Goal: Information Seeking & Learning: Find specific fact

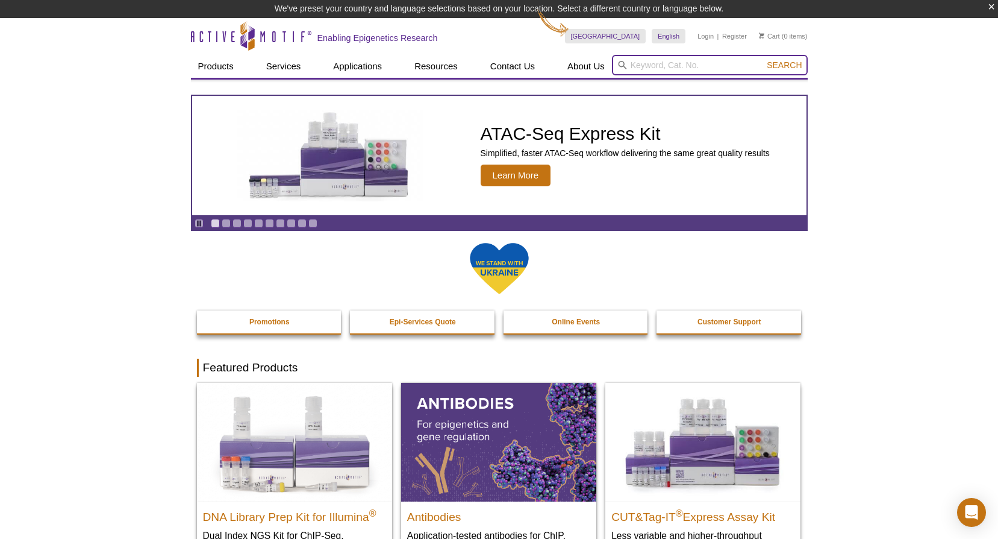
click at [732, 64] on input "search" at bounding box center [710, 65] width 196 height 20
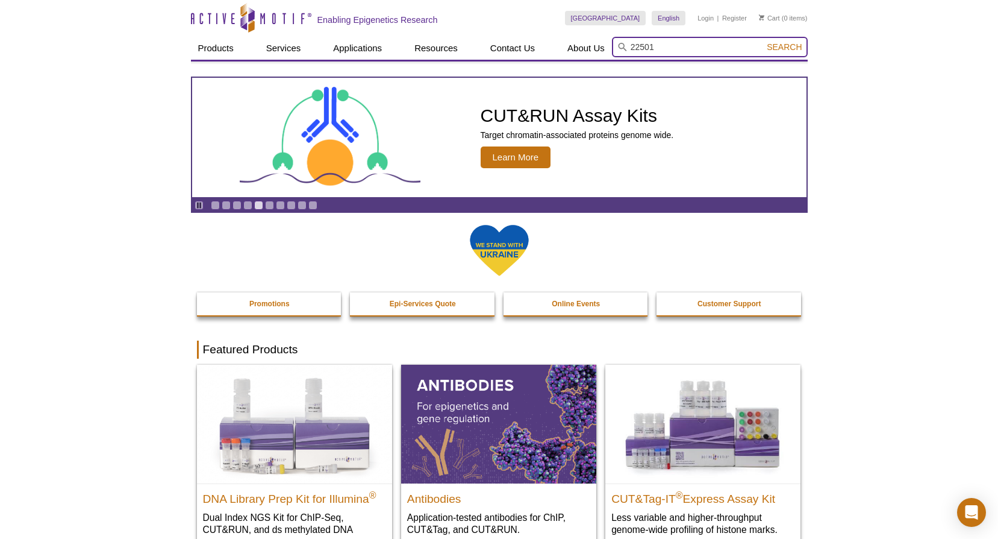
type input "22501"
click at [776, 50] on span "Search" at bounding box center [784, 47] width 35 height 10
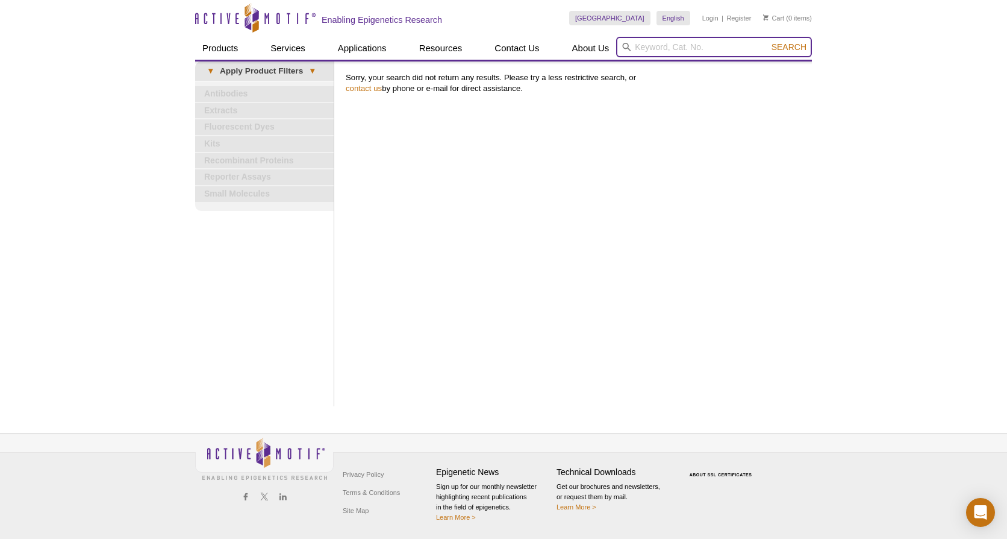
click at [680, 43] on input "search" at bounding box center [714, 47] width 196 height 20
click at [694, 67] on li "25501 – RNA Sub cellular Isolation Kit" at bounding box center [685, 66] width 137 height 17
type input "25501 – RNA Subcellular Isolation Kit"
click at [789, 53] on input "25501 – RNA Subcellular Isolation Kit" at bounding box center [714, 47] width 196 height 20
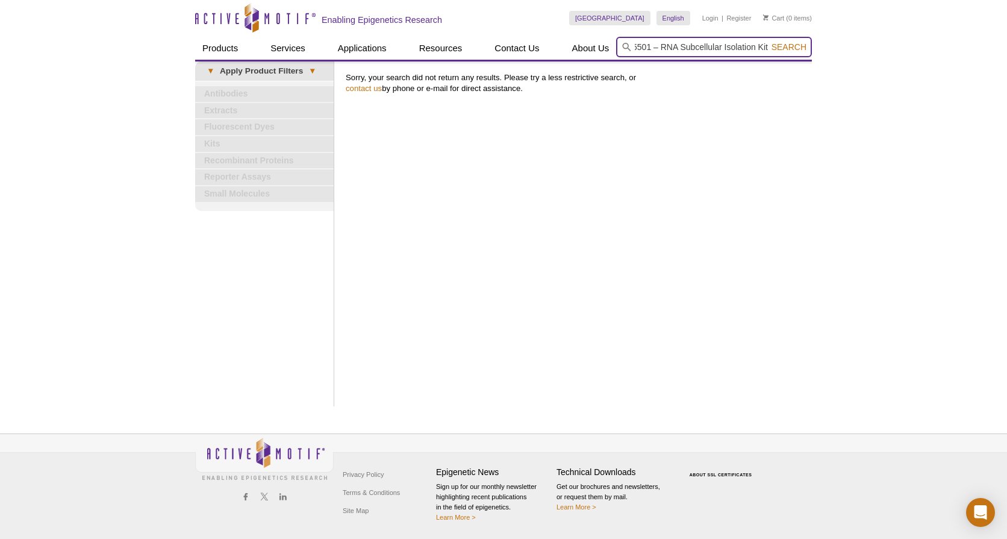
click at [792, 41] on input "25501 – RNA Subcellular Isolation Kit" at bounding box center [714, 47] width 196 height 20
click at [793, 46] on span "Search" at bounding box center [789, 47] width 35 height 10
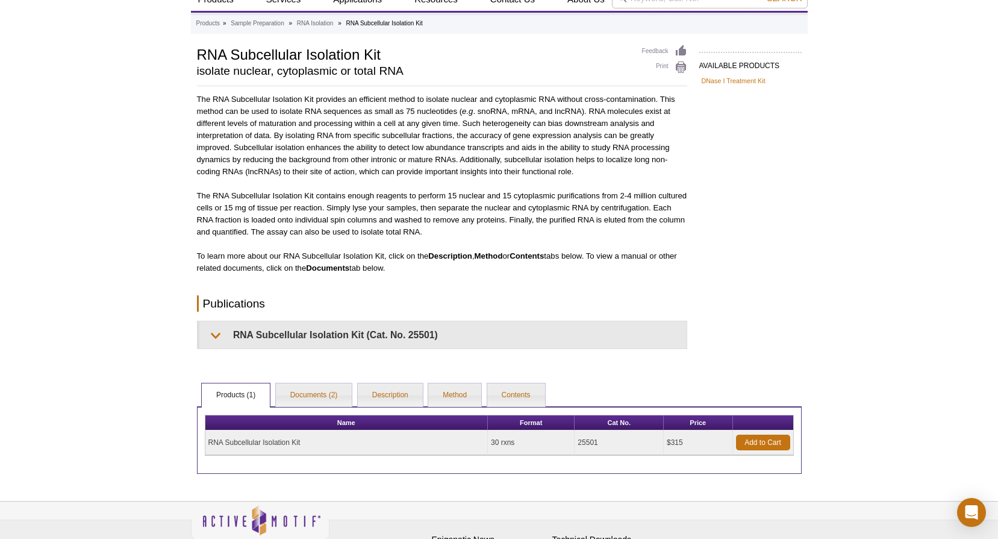
scroll to position [116, 0]
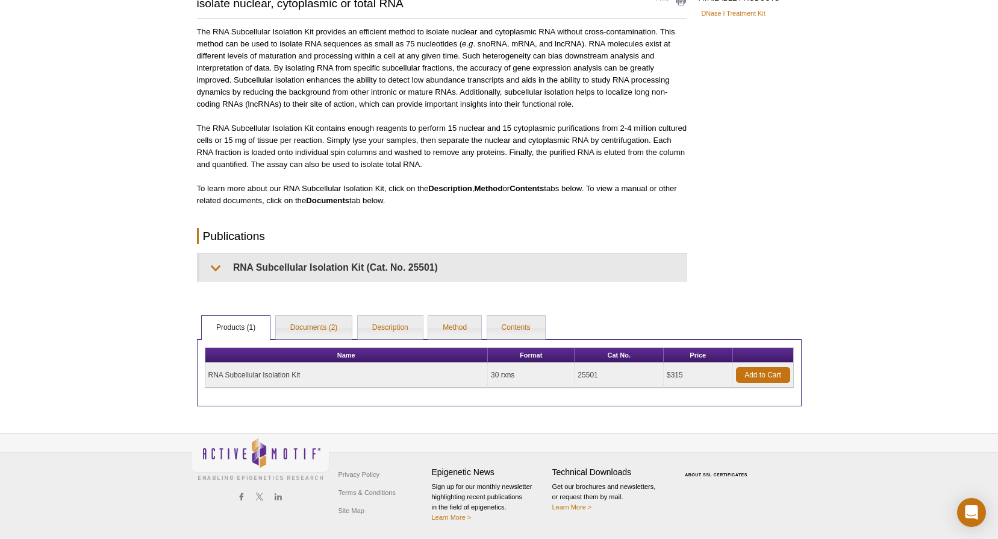
click at [274, 375] on td "RNA Subcellular Isolation Kit" at bounding box center [346, 375] width 283 height 25
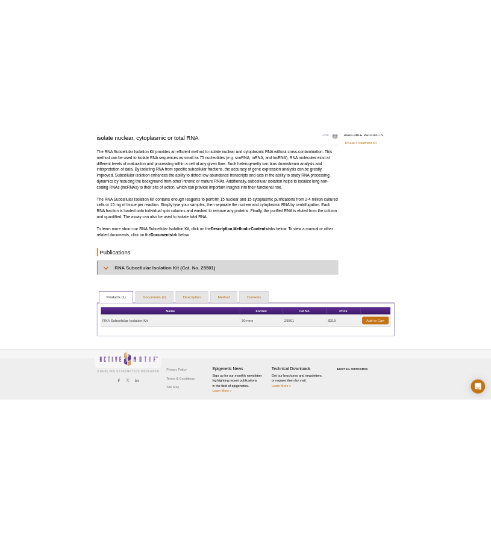
scroll to position [0, 0]
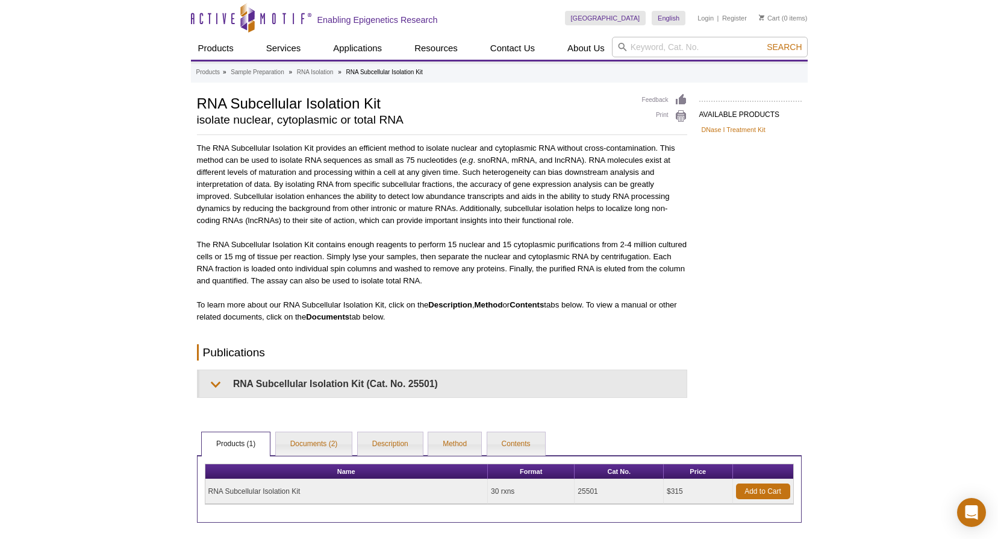
click at [855, 275] on div "Active Motif Logo Enabling Epigenetics Research 0 Search Skip to content Active…" at bounding box center [499, 327] width 998 height 655
